Goal: Task Accomplishment & Management: Use online tool/utility

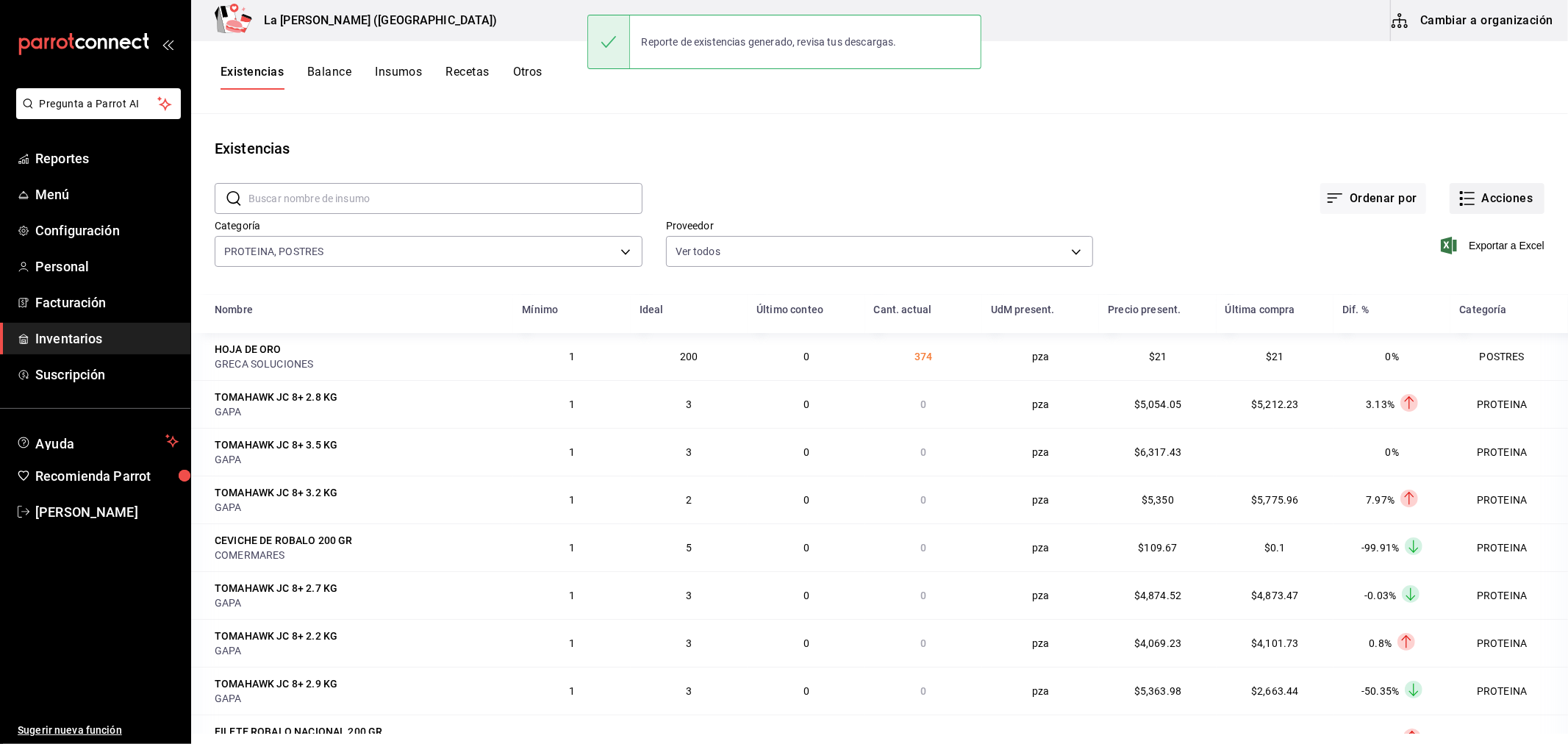
click at [1496, 197] on button "Acciones" at bounding box center [1497, 199] width 95 height 31
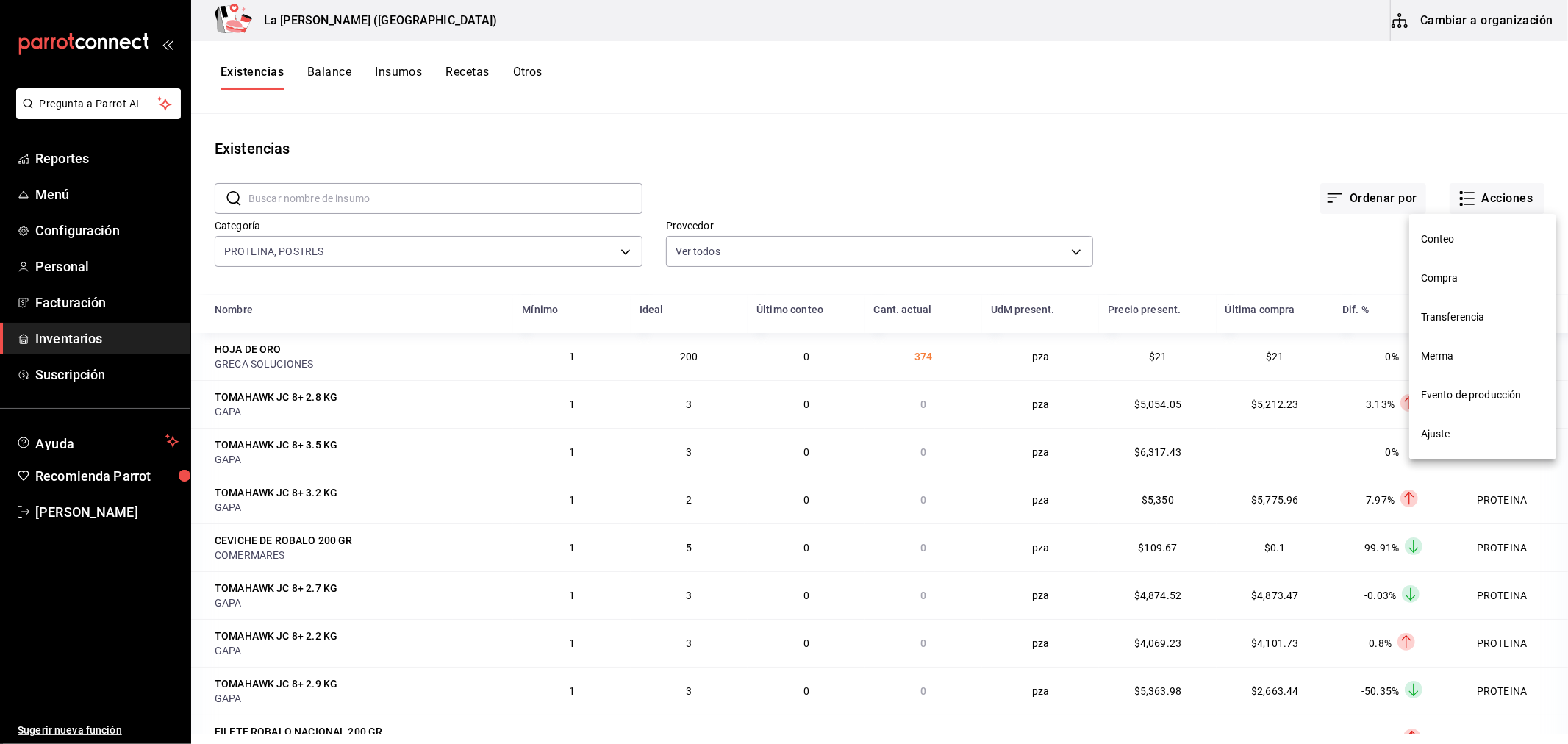
click at [1457, 274] on span "Compra" at bounding box center [1482, 278] width 124 height 16
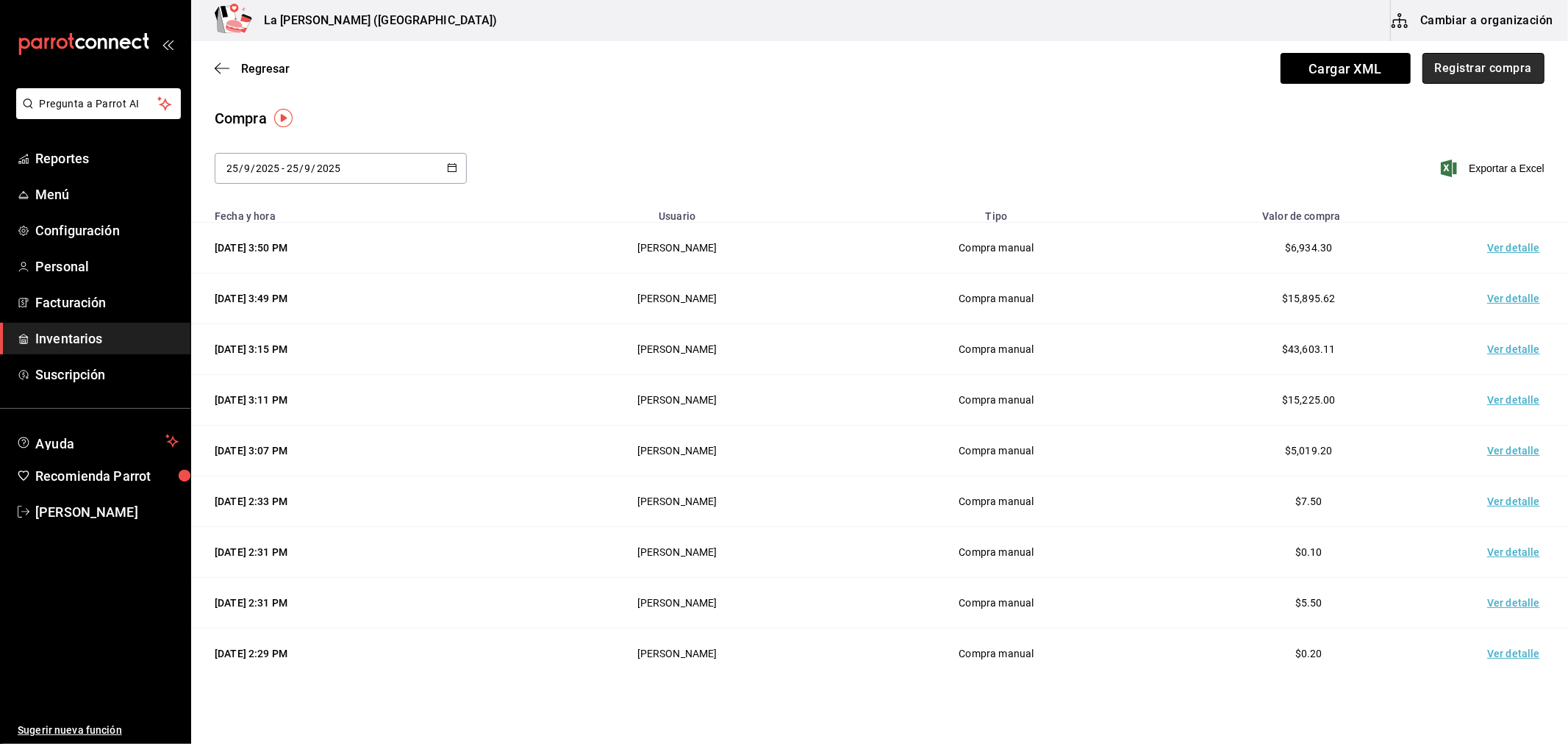
click at [1527, 62] on button "Registrar compra" at bounding box center [1483, 69] width 122 height 31
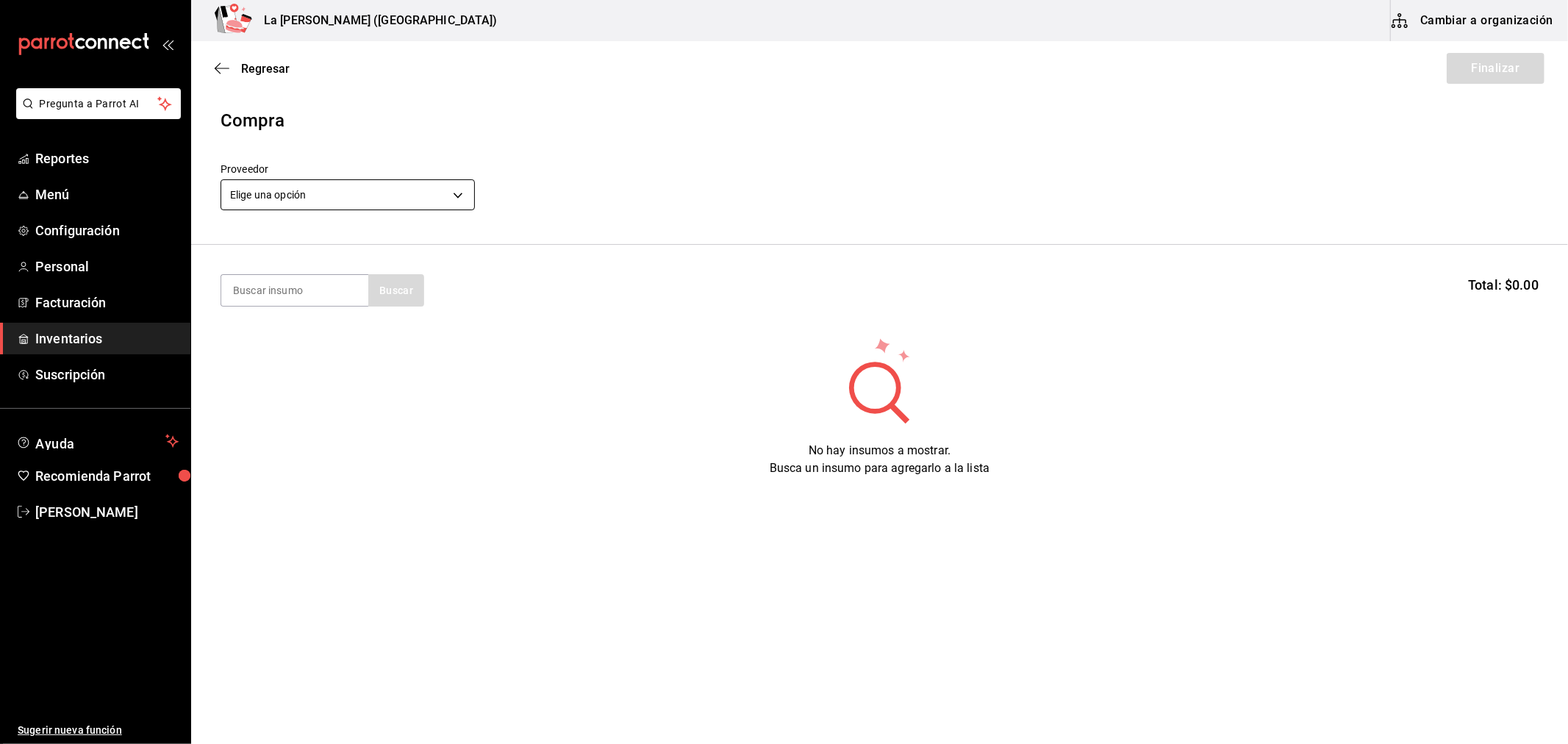
click at [288, 200] on body "Pregunta a Parrot AI Reportes Menú Configuración Personal Facturación Inventari…" at bounding box center [784, 330] width 1568 height 661
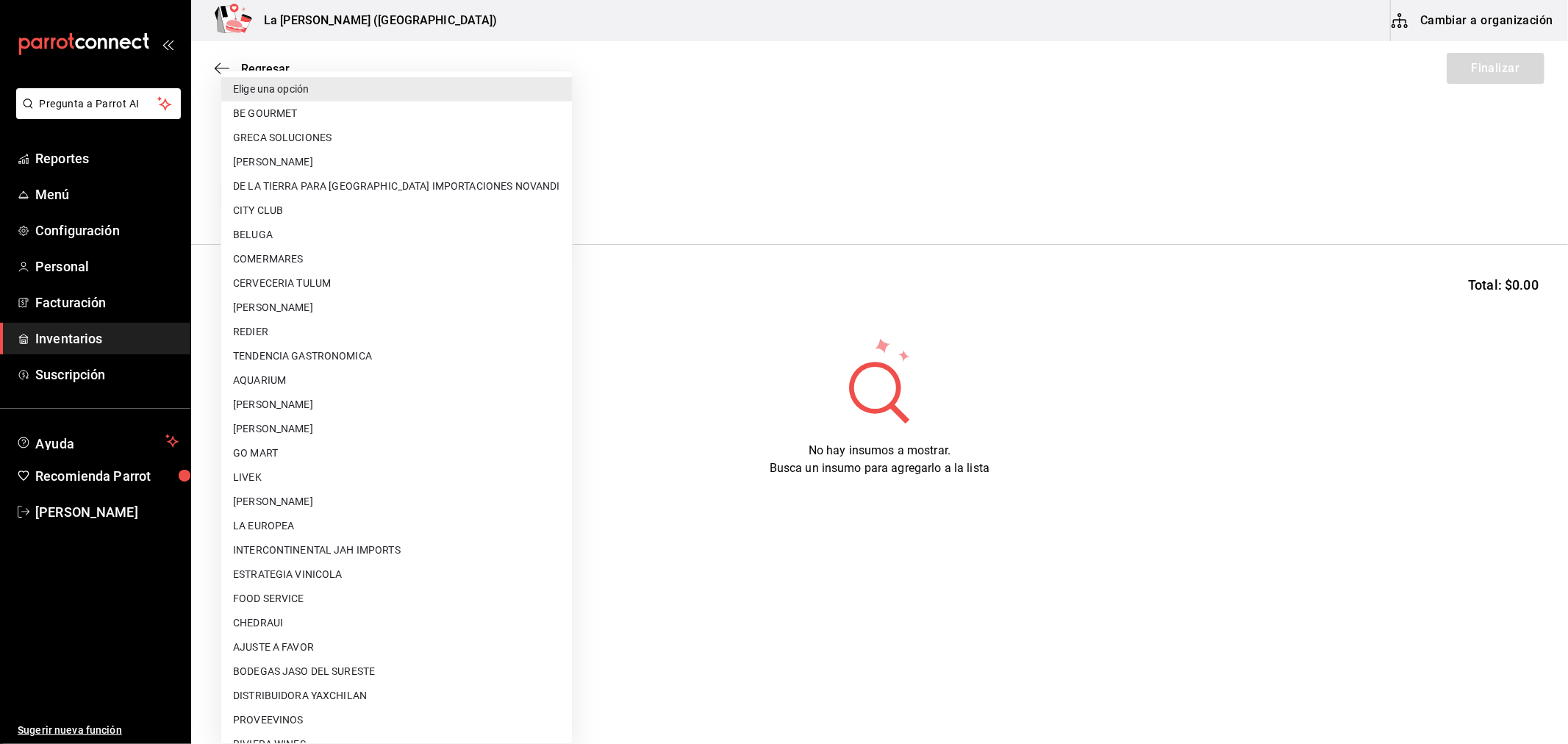
scroll to position [963, 0]
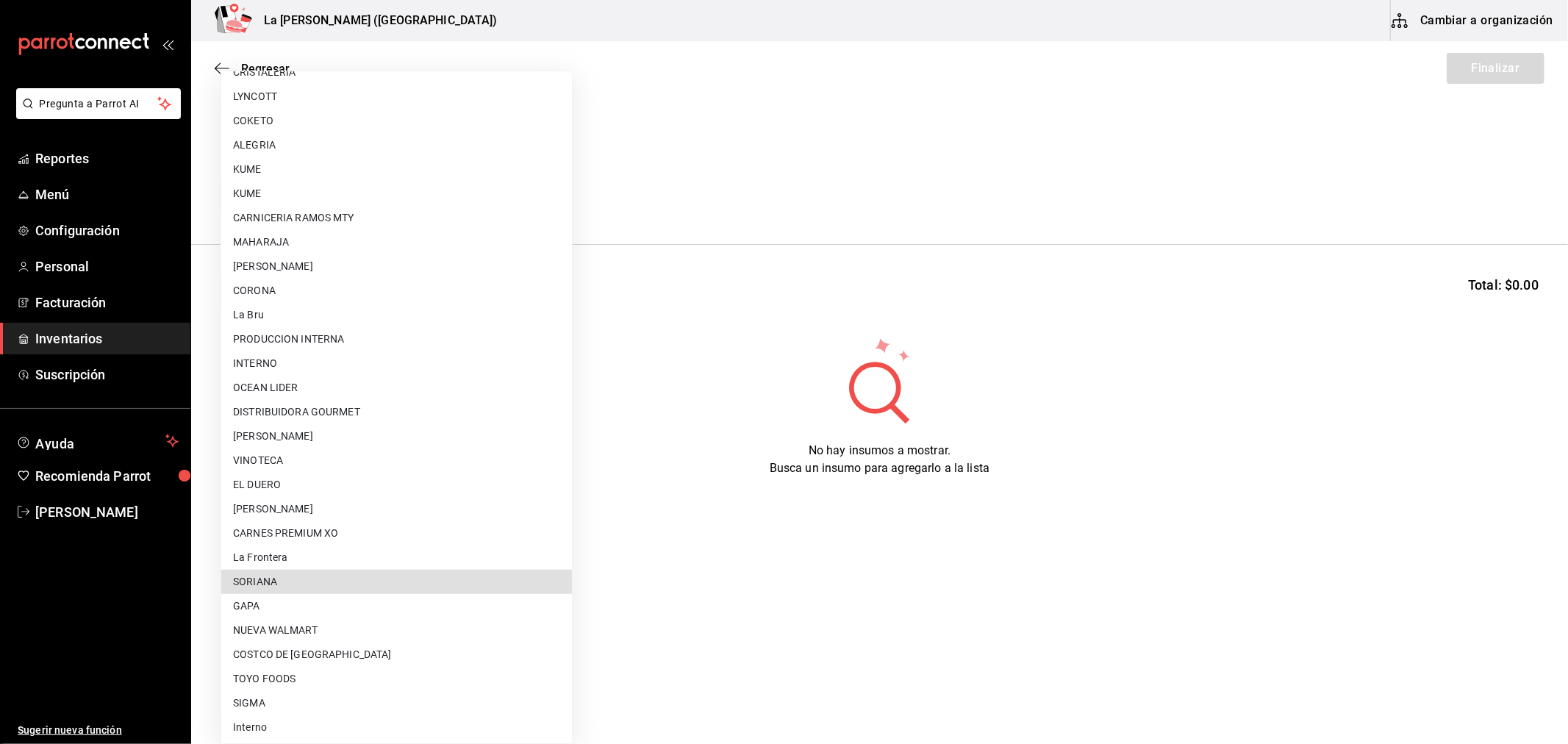
click at [416, 579] on li "SORIANA" at bounding box center [397, 582] width 351 height 24
type input "f62628b7-b131-47fd-9824-ea856ce267db"
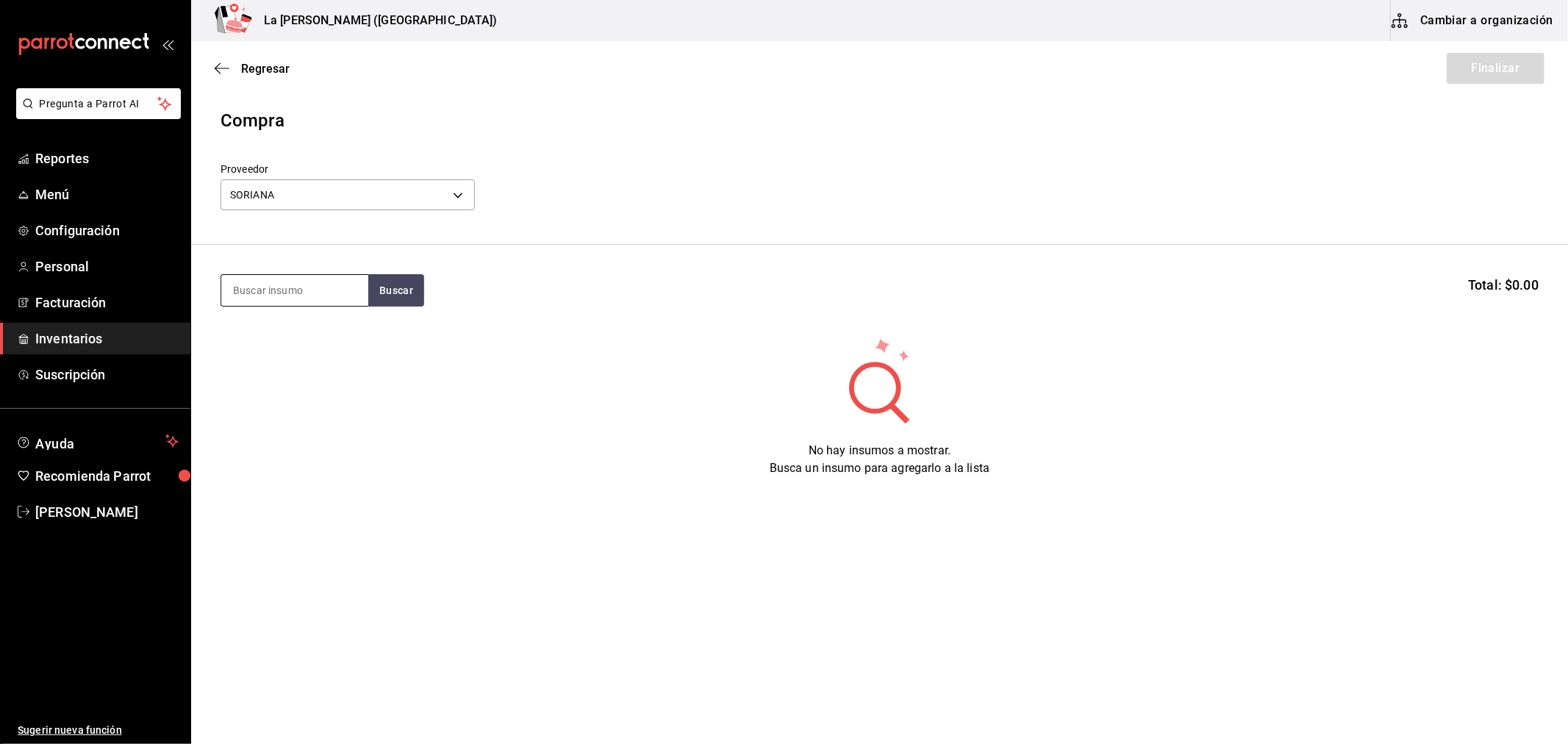
click at [318, 291] on input at bounding box center [295, 290] width 147 height 31
type input "PANE"
click at [403, 285] on button "Buscar" at bounding box center [396, 290] width 56 height 32
click at [336, 341] on div "QUESO PANELA LALA 400 GR" at bounding box center [294, 342] width 124 height 36
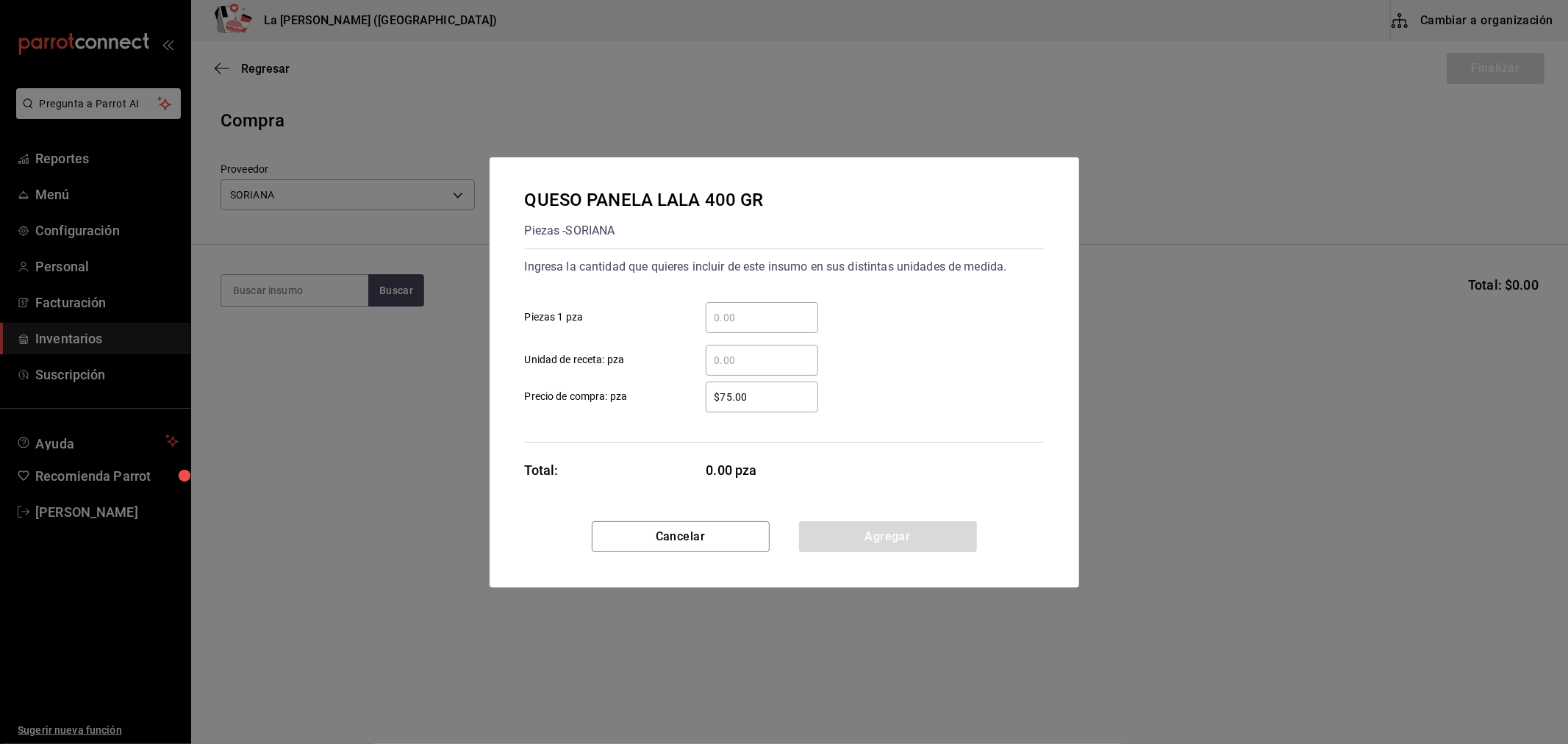
click at [753, 318] on input "​ Piezas 1 pza" at bounding box center [761, 317] width 113 height 17
type input "10"
type input "$100"
click at [996, 370] on div "$100 ​ Precio de compra: pza" at bounding box center [778, 391] width 530 height 43
click at [884, 538] on button "Agregar" at bounding box center [887, 537] width 178 height 31
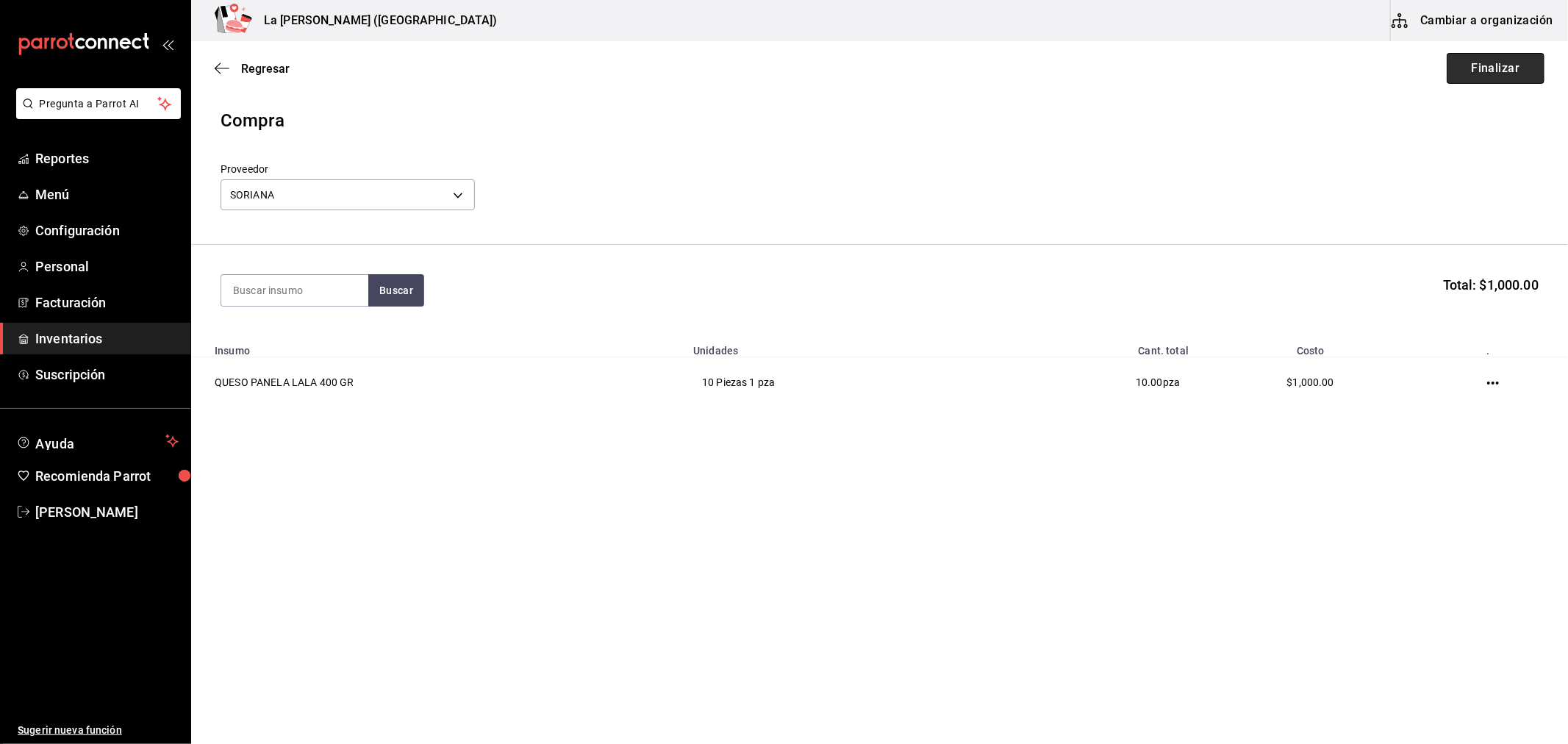
click at [1497, 79] on button "Finalizar" at bounding box center [1495, 69] width 98 height 31
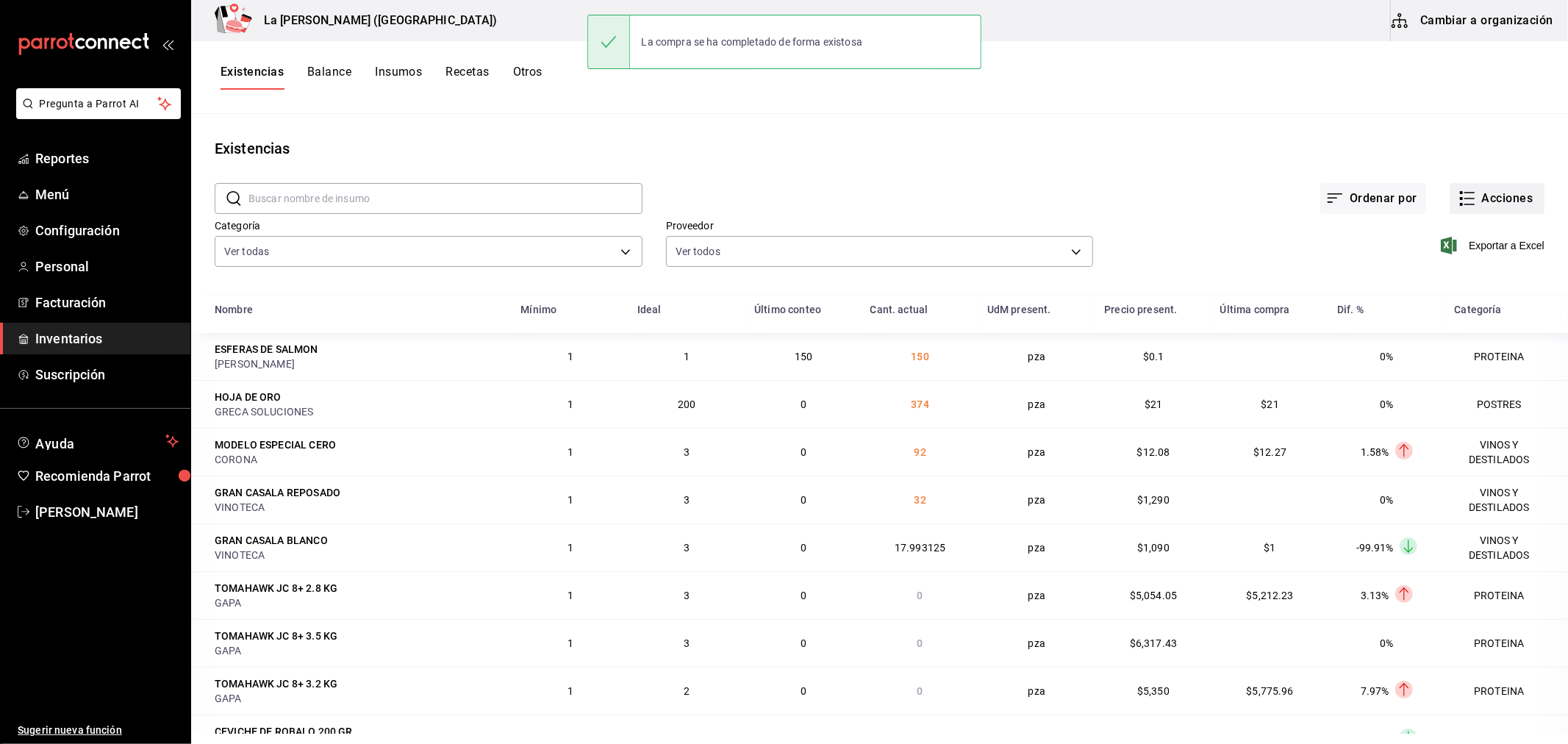
click at [1483, 212] on button "Acciones" at bounding box center [1497, 199] width 95 height 31
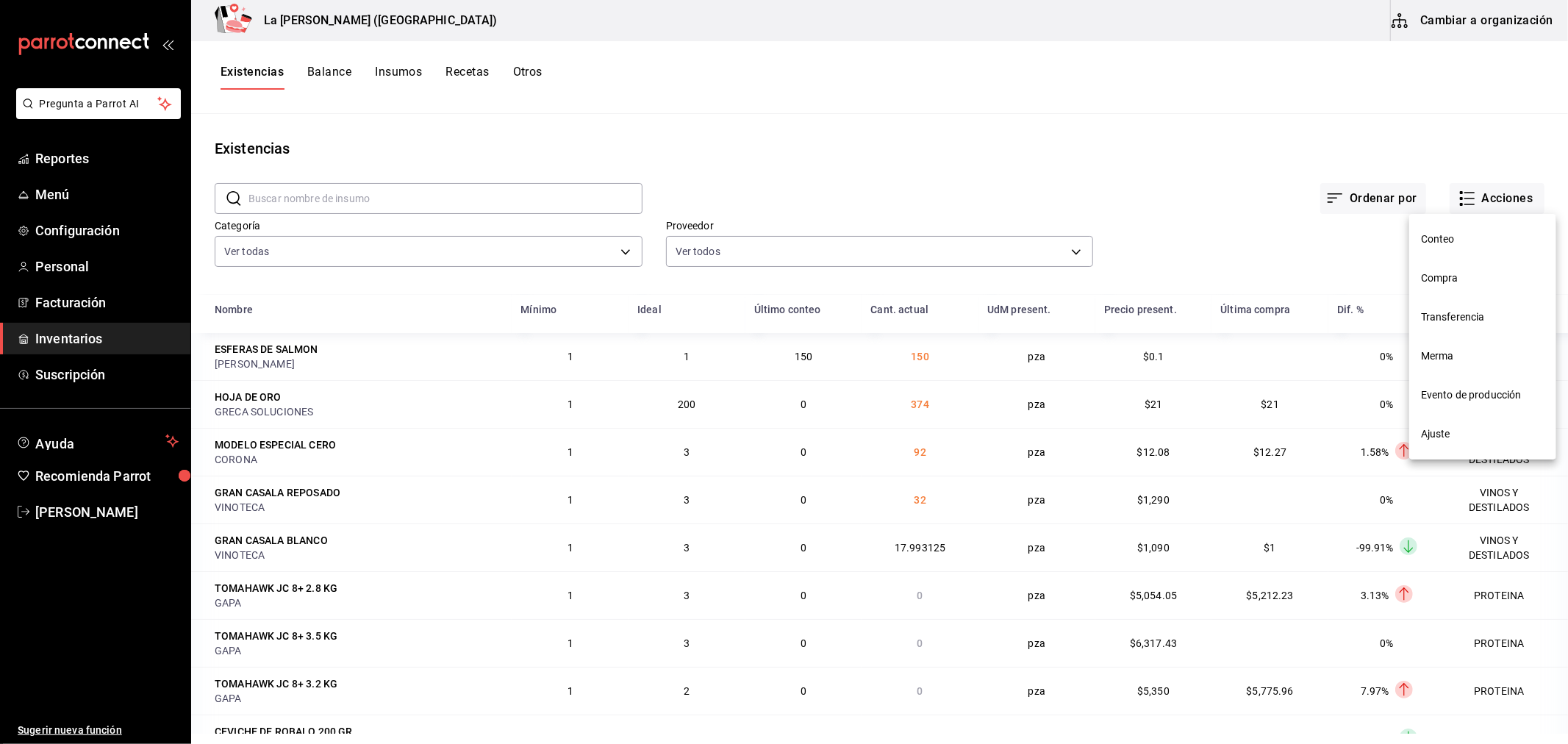
click at [1486, 274] on span "Compra" at bounding box center [1482, 278] width 124 height 16
